Goal: Transaction & Acquisition: Book appointment/travel/reservation

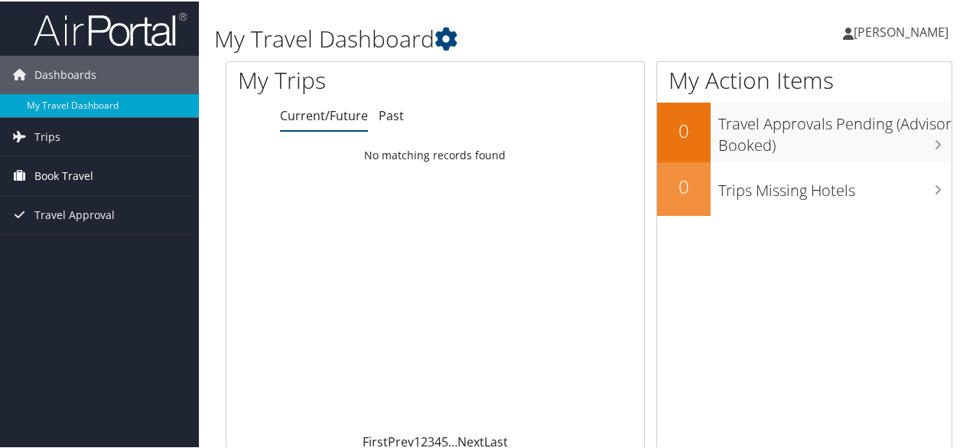
click at [73, 169] on span "Book Travel" at bounding box center [63, 174] width 59 height 38
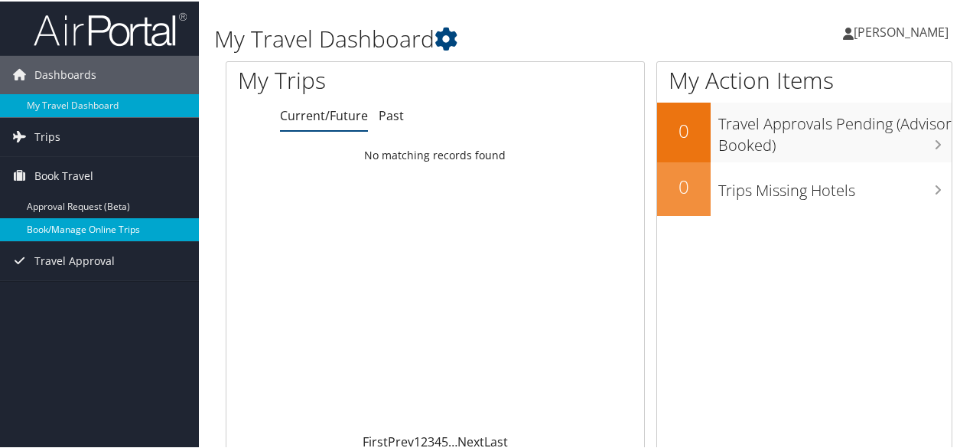
click at [99, 230] on link "Book/Manage Online Trips" at bounding box center [99, 227] width 199 height 23
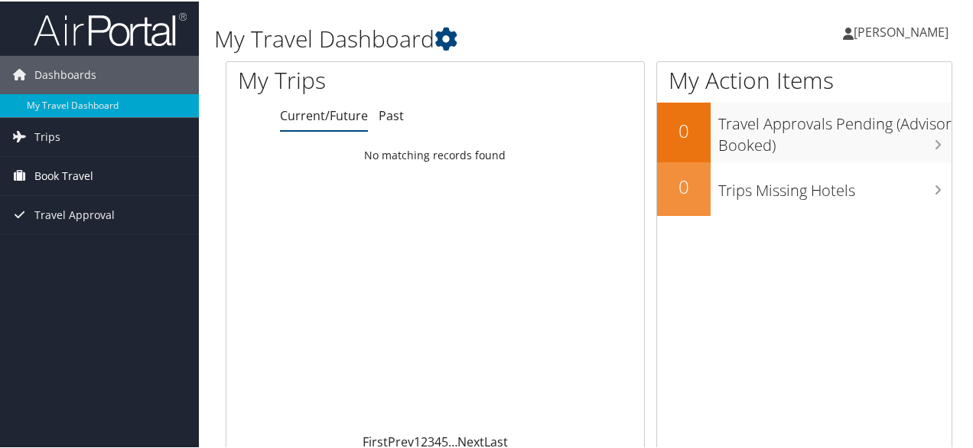
click at [86, 171] on span "Book Travel" at bounding box center [63, 174] width 59 height 38
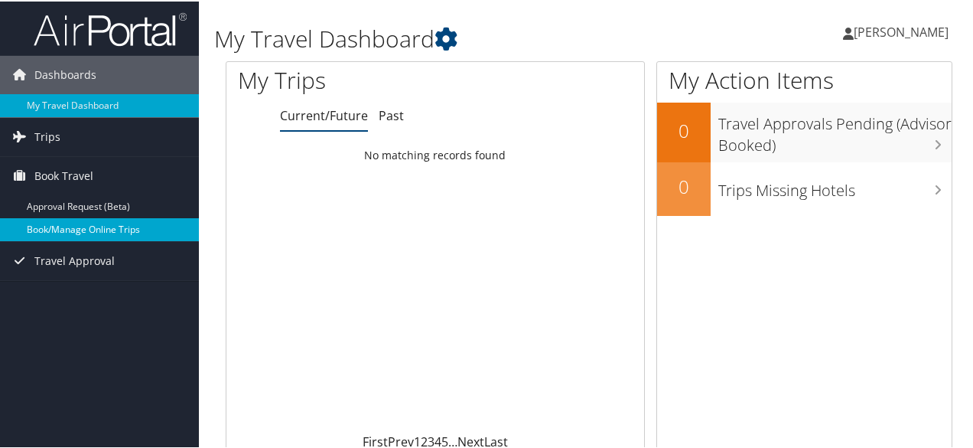
click at [122, 224] on link "Book/Manage Online Trips" at bounding box center [99, 227] width 199 height 23
